Goal: Transaction & Acquisition: Purchase product/service

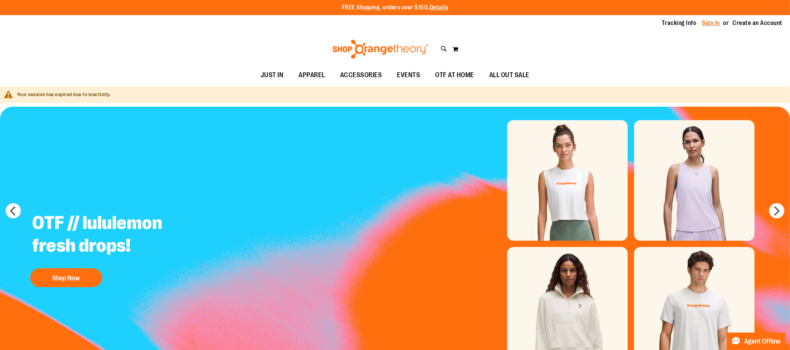
click at [706, 22] on link "Sign In" at bounding box center [712, 23] width 18 height 8
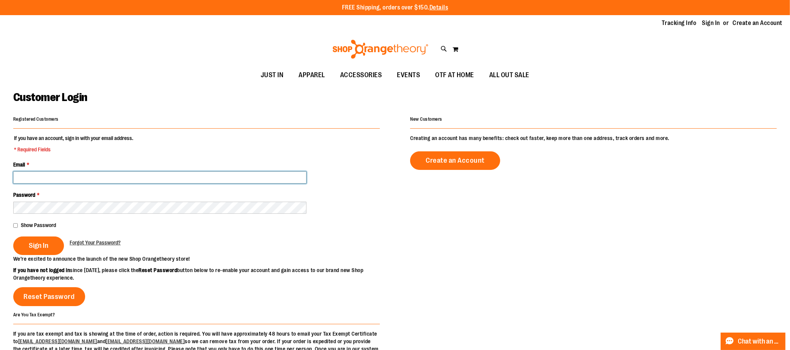
type input "**********"
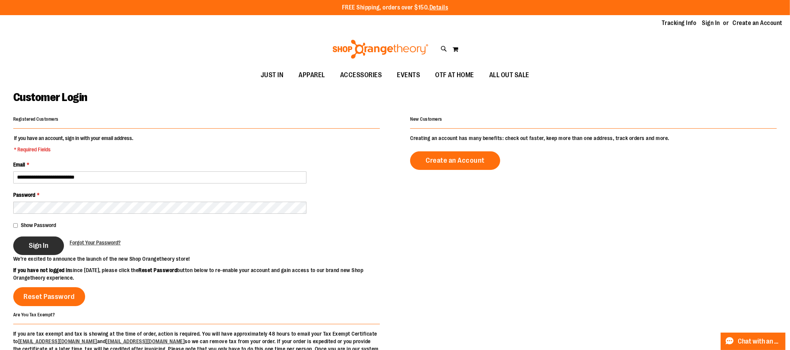
click at [29, 249] on button "Sign In" at bounding box center [38, 246] width 51 height 19
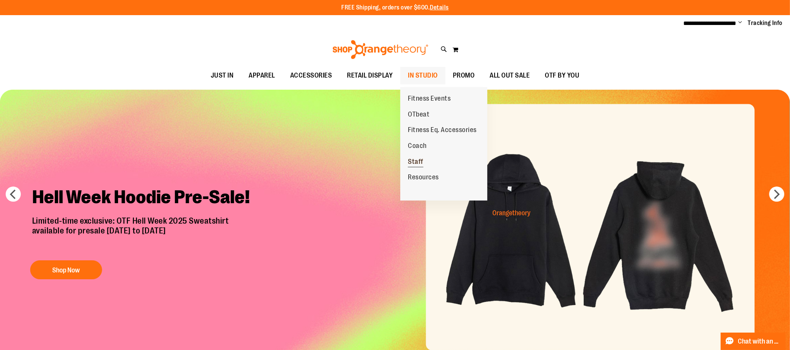
click at [421, 161] on span "Staff" at bounding box center [416, 162] width 16 height 9
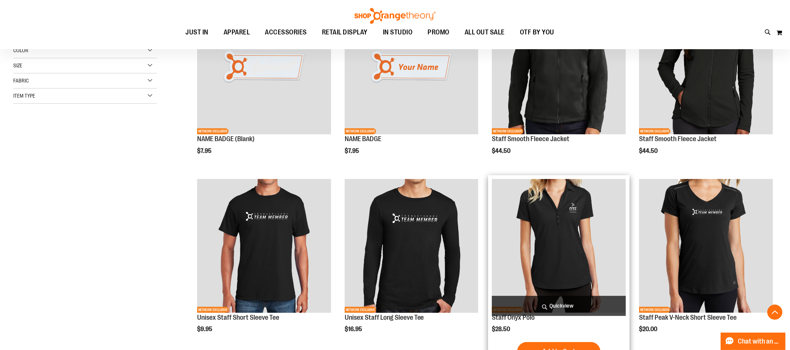
scroll to position [178, 0]
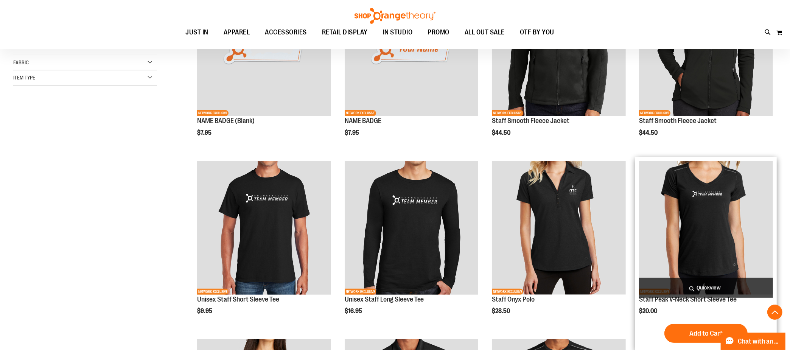
click at [673, 221] on img "product" at bounding box center [706, 228] width 134 height 134
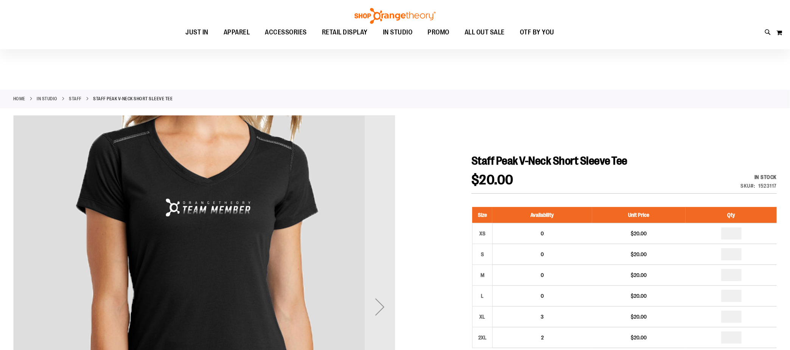
scroll to position [112, 0]
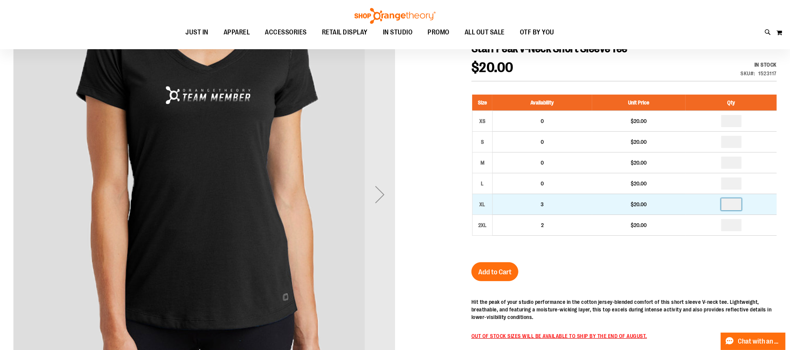
drag, startPoint x: 743, startPoint y: 212, endPoint x: 722, endPoint y: 210, distance: 20.9
click at [722, 210] on td at bounding box center [731, 204] width 91 height 21
type input "*"
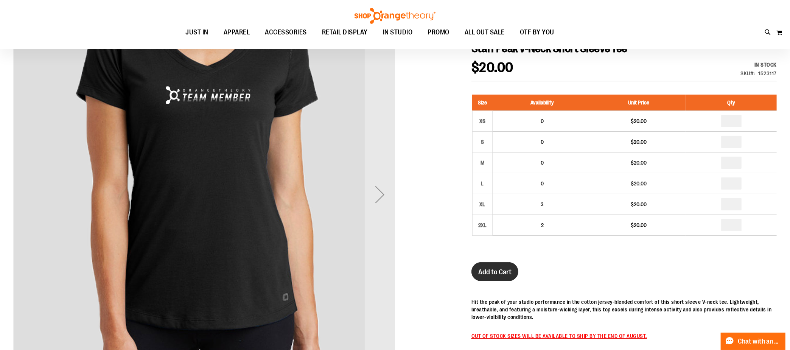
click at [492, 276] on span "Add to Cart" at bounding box center [494, 272] width 33 height 8
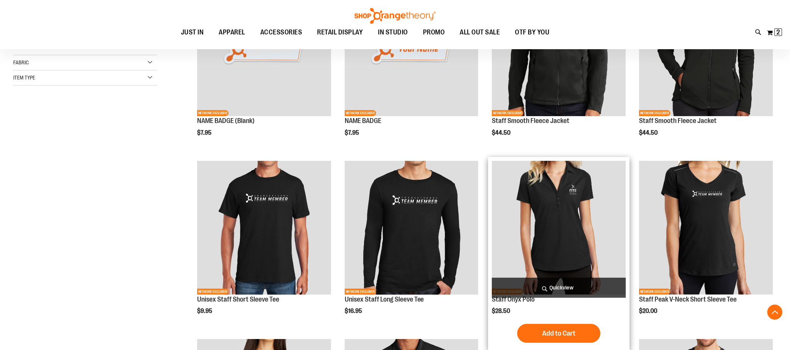
scroll to position [343, 0]
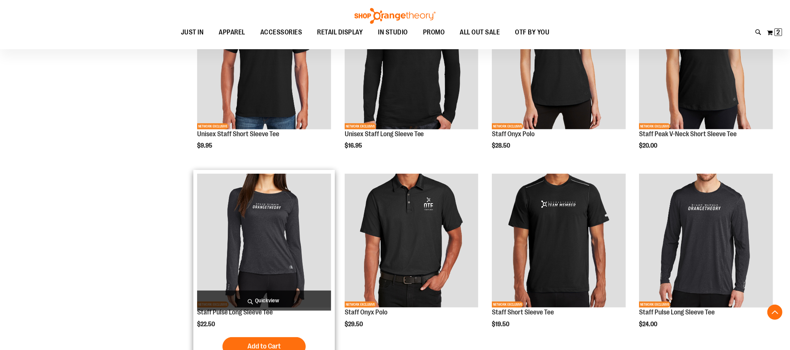
click at [266, 246] on img "product" at bounding box center [264, 241] width 134 height 134
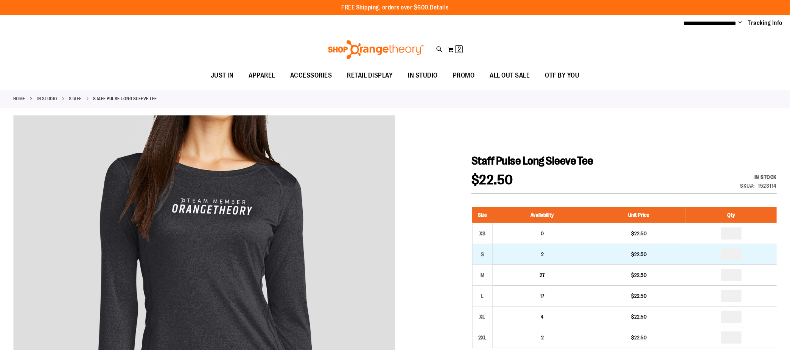
scroll to position [118, 0]
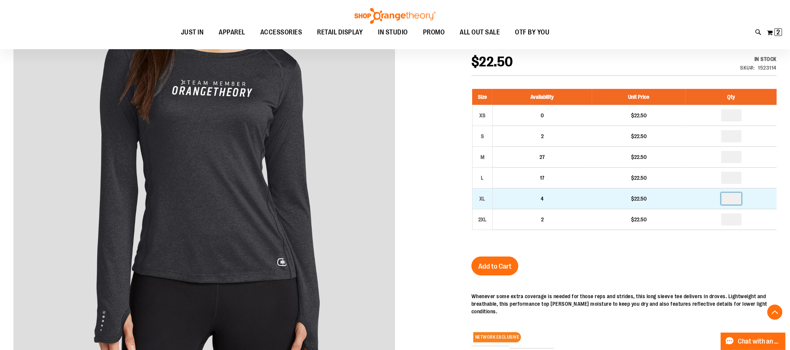
drag, startPoint x: 740, startPoint y: 205, endPoint x: 728, endPoint y: 205, distance: 11.4
click at [728, 205] on input "number" at bounding box center [731, 199] width 20 height 12
type input "*"
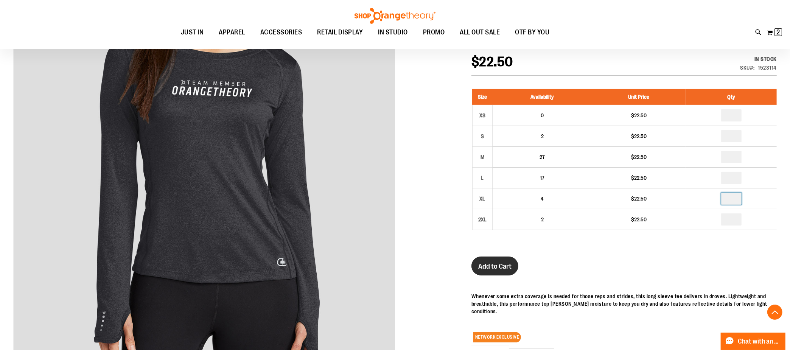
click at [491, 271] on span "Add to Cart" at bounding box center [494, 266] width 33 height 8
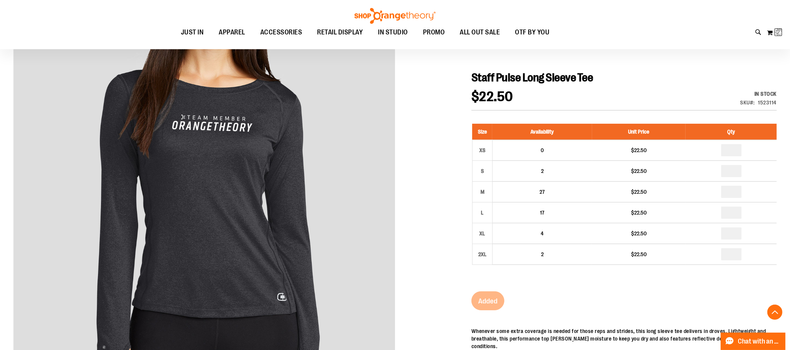
scroll to position [42, 0]
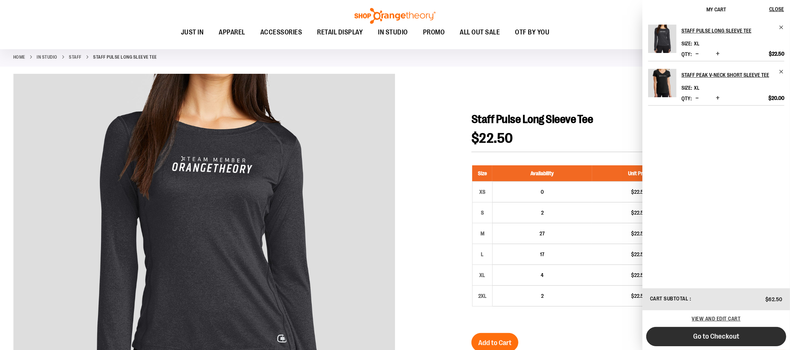
click at [728, 332] on span "Go to Checkout" at bounding box center [716, 336] width 46 height 8
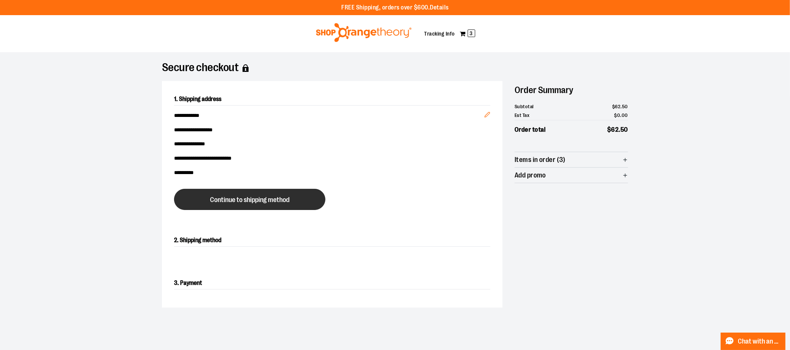
click at [272, 204] on span "Continue to shipping method" at bounding box center [249, 199] width 79 height 7
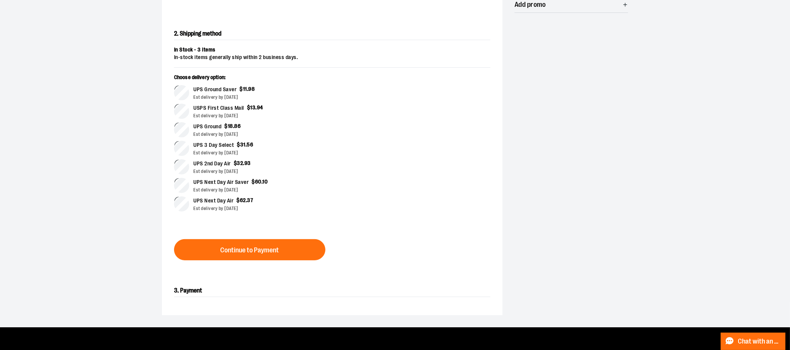
scroll to position [296, 0]
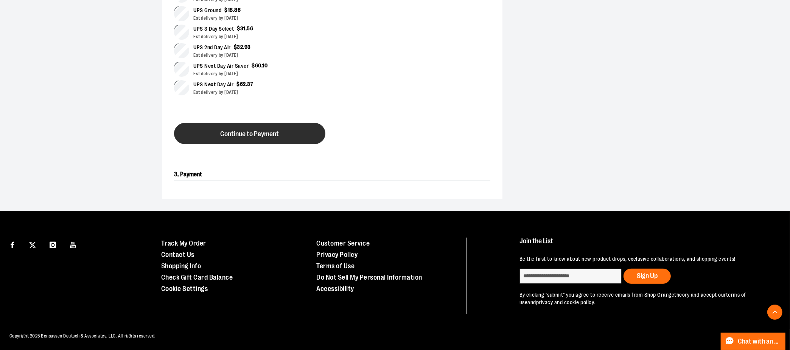
click at [251, 138] on span "Continue to Payment" at bounding box center [250, 134] width 59 height 7
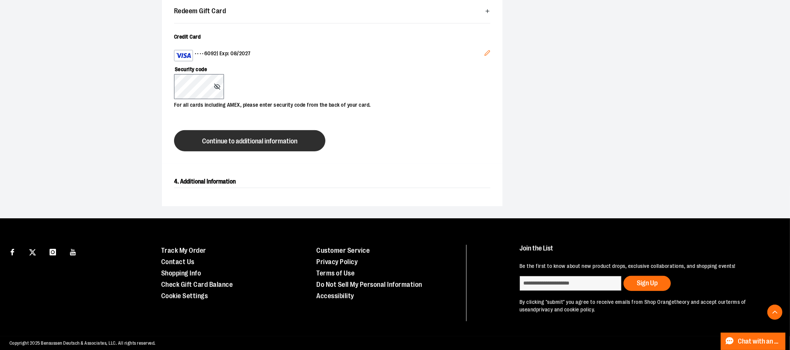
click at [246, 145] on span "Continue to additional information" at bounding box center [249, 141] width 95 height 7
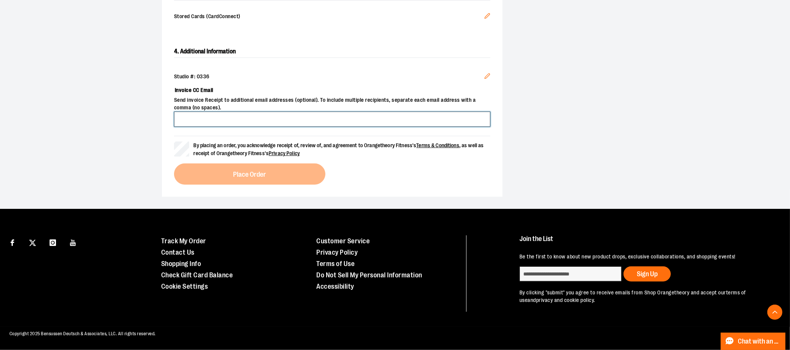
click at [216, 127] on input "Invoice CC Email" at bounding box center [332, 119] width 316 height 15
type input "**********"
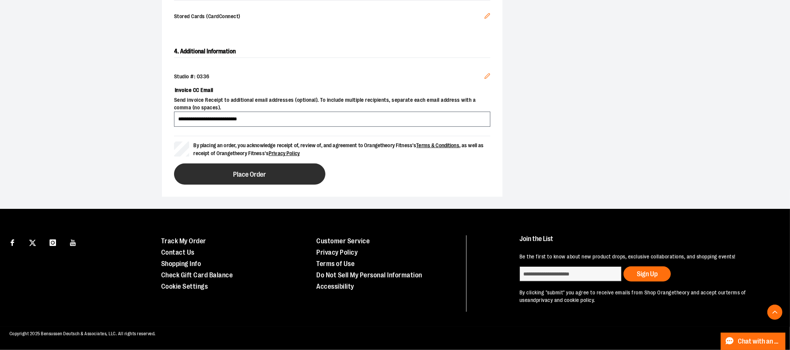
click at [266, 178] on span "Place Order" at bounding box center [250, 174] width 33 height 7
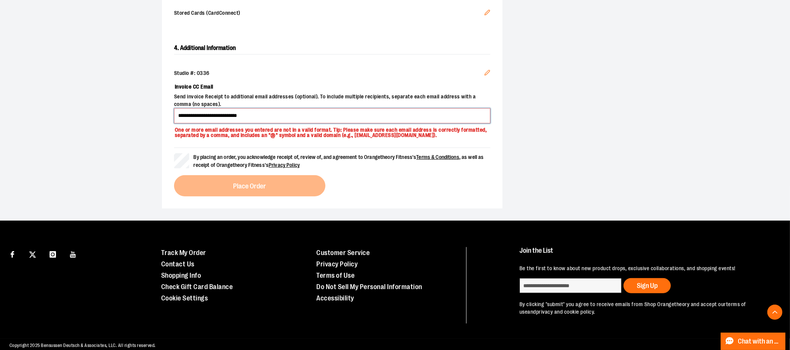
drag, startPoint x: 393, startPoint y: 242, endPoint x: 137, endPoint y: 237, distance: 255.6
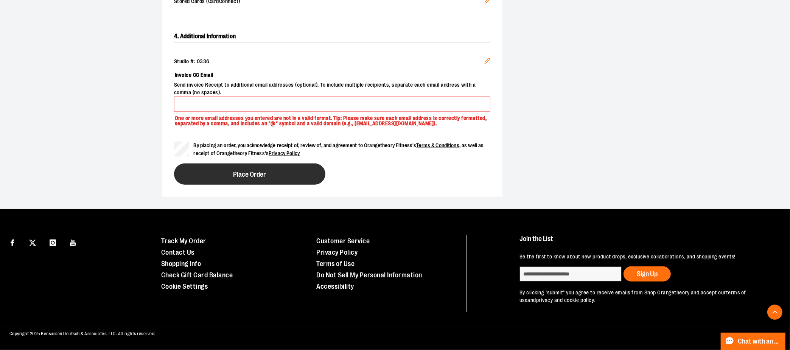
click at [266, 185] on button "Place Order" at bounding box center [249, 174] width 151 height 21
click at [266, 178] on span "Place Order" at bounding box center [250, 174] width 33 height 7
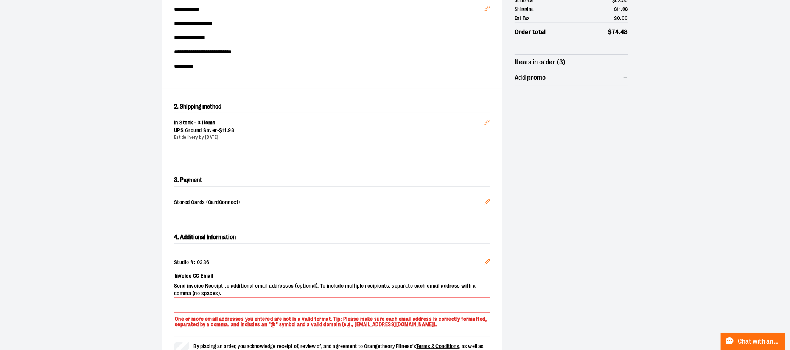
scroll to position [0, 0]
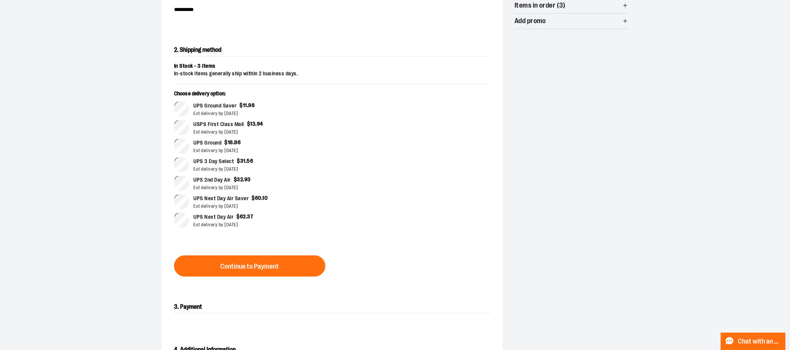
scroll to position [377, 0]
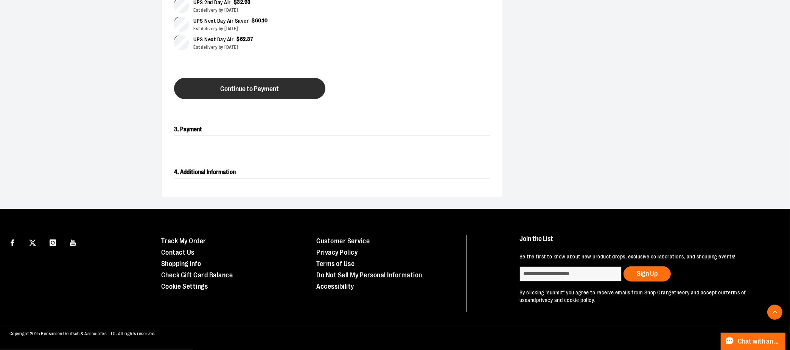
click at [248, 99] on button "Continue to Payment" at bounding box center [249, 88] width 151 height 21
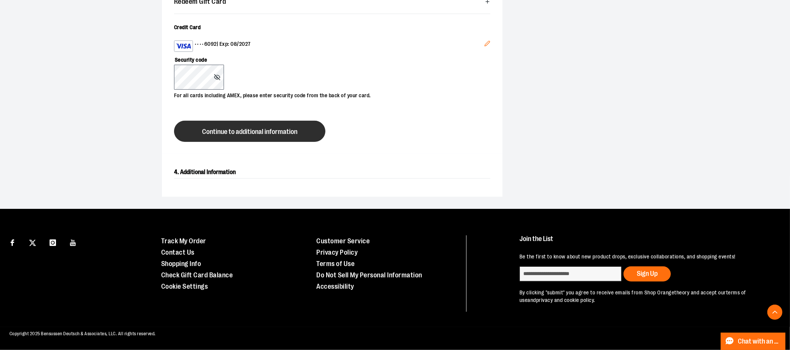
click at [249, 136] on span "Continue to additional information" at bounding box center [249, 131] width 95 height 7
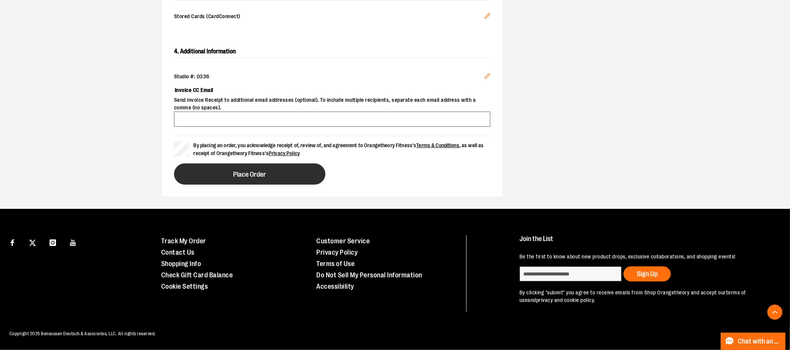
click at [254, 178] on span "Place Order" at bounding box center [250, 174] width 33 height 7
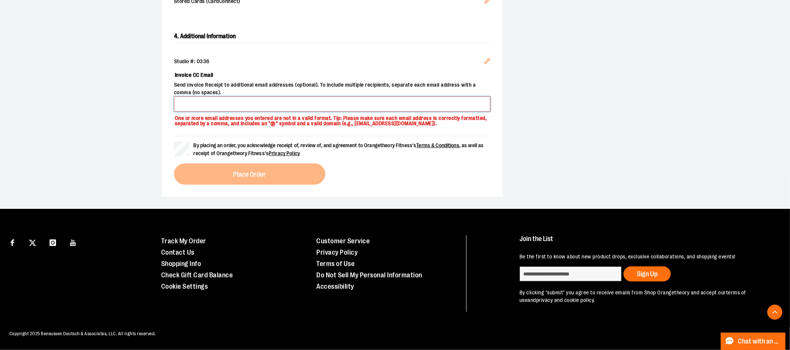
click at [217, 112] on input "Invoice CC Email" at bounding box center [332, 104] width 316 height 15
type input "******"
type input "**********"
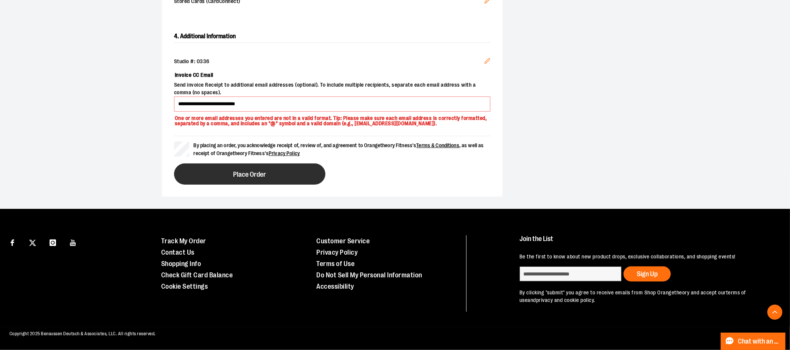
click at [266, 178] on span "Place Order" at bounding box center [250, 174] width 33 height 7
